Goal: Navigation & Orientation: Find specific page/section

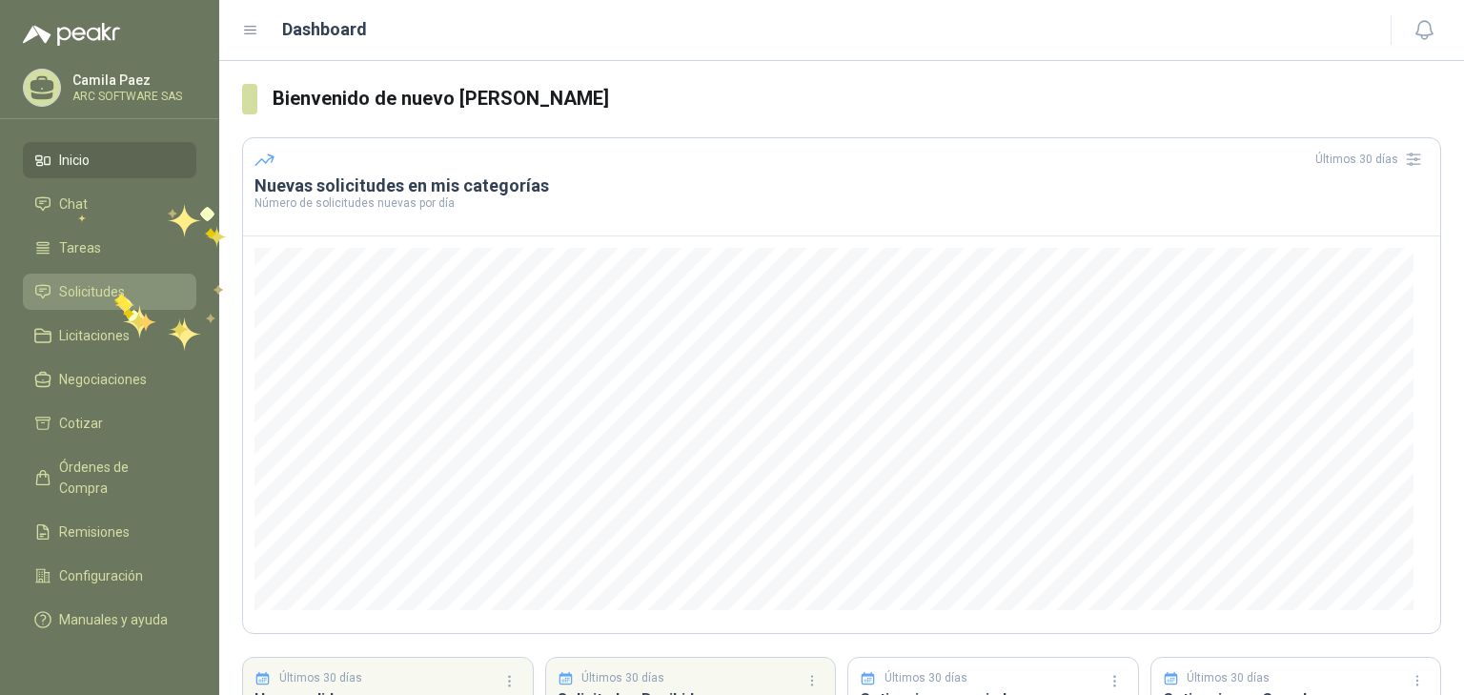
click at [114, 292] on span "Solicitudes" at bounding box center [92, 291] width 66 height 21
